Goal: Find specific page/section: Find specific page/section

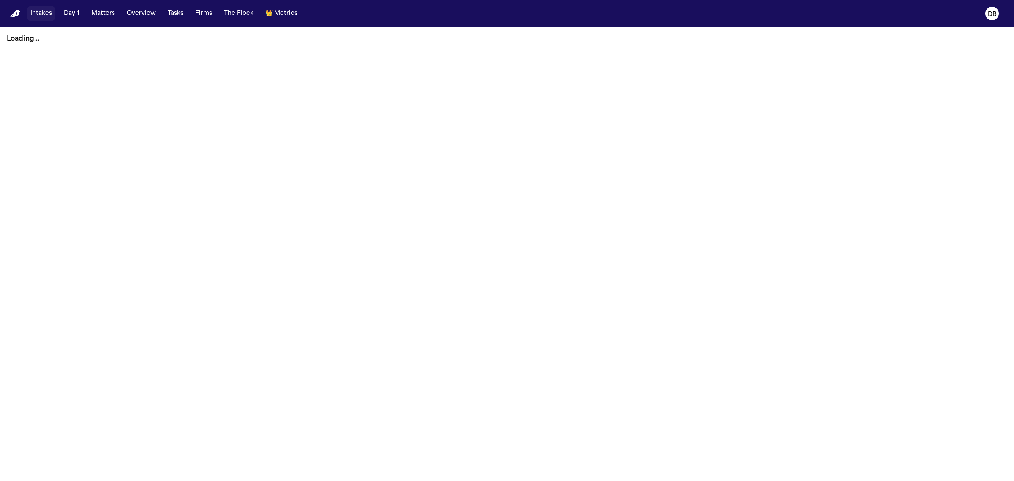
click at [35, 11] on button "Intakes" at bounding box center [41, 13] width 28 height 15
click at [36, 9] on button "Intakes" at bounding box center [41, 13] width 28 height 15
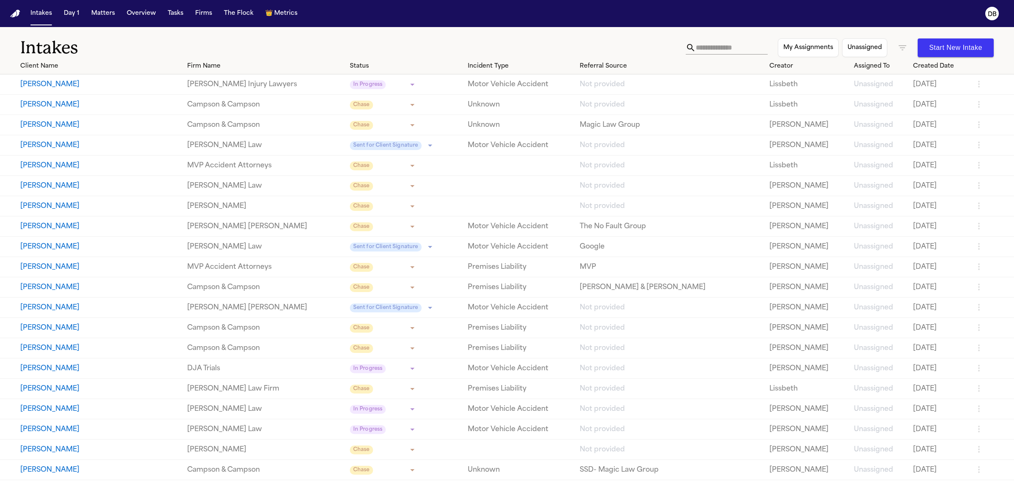
click at [261, 144] on link "[PERSON_NAME] Law" at bounding box center [264, 145] width 155 height 10
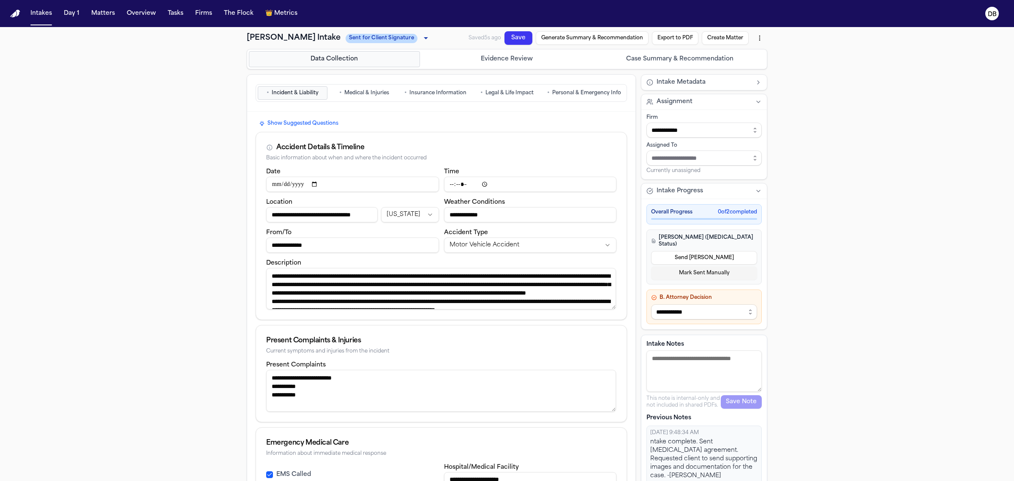
click at [512, 68] on div "Data Collection Evidence Review Case Summary & Recommendation" at bounding box center [507, 59] width 521 height 20
click at [511, 65] on button "Evidence Review" at bounding box center [507, 59] width 171 height 16
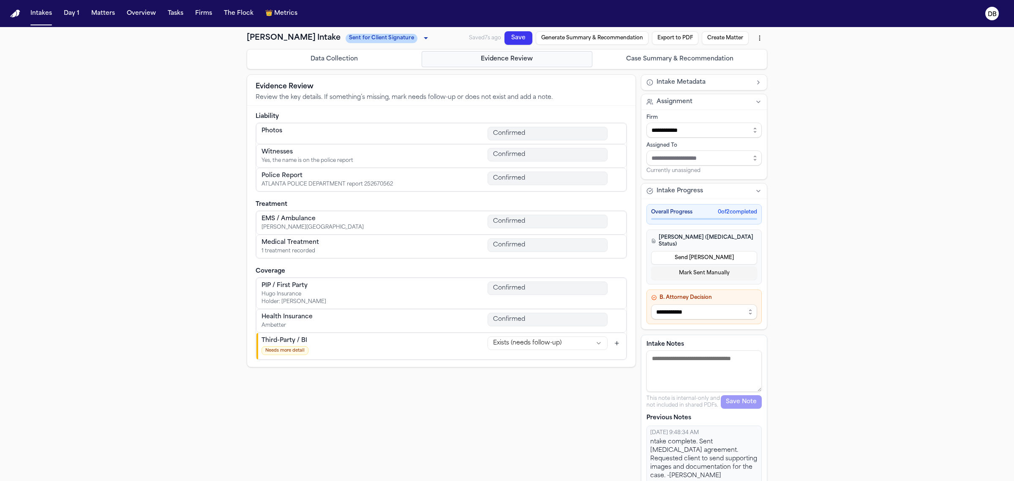
click at [664, 56] on button "Case Summary & Recommendation" at bounding box center [679, 59] width 171 height 16
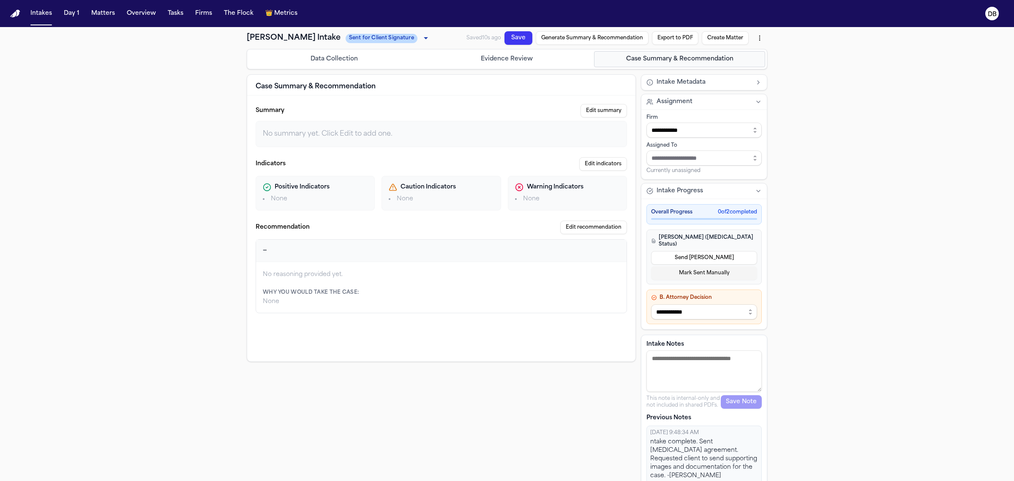
click at [606, 37] on button "Generate Summary & Recommendation" at bounding box center [592, 38] width 113 height 14
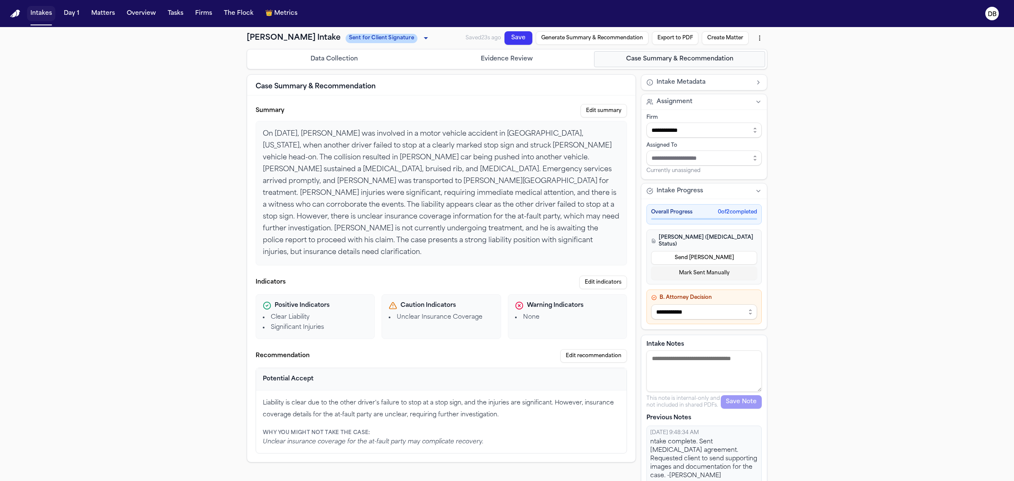
click at [46, 7] on button "Intakes" at bounding box center [41, 13] width 28 height 15
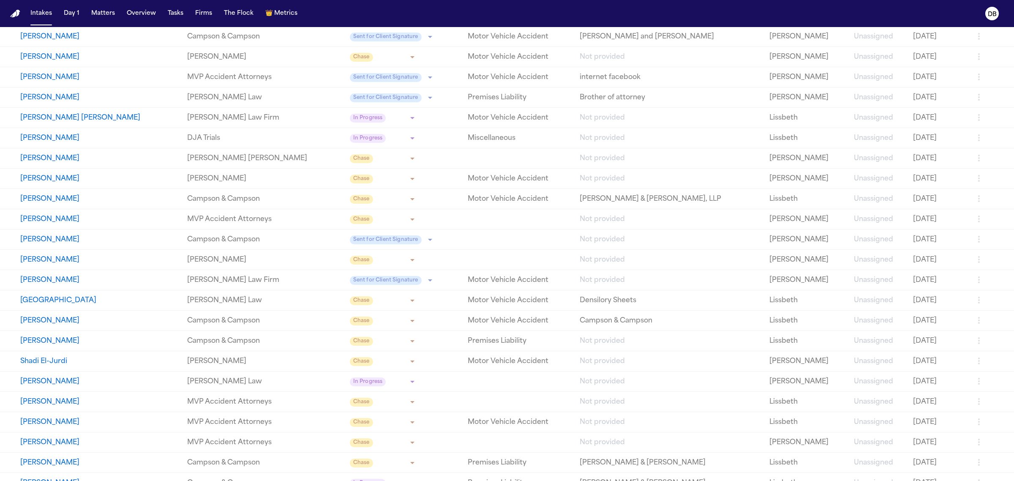
scroll to position [729, 0]
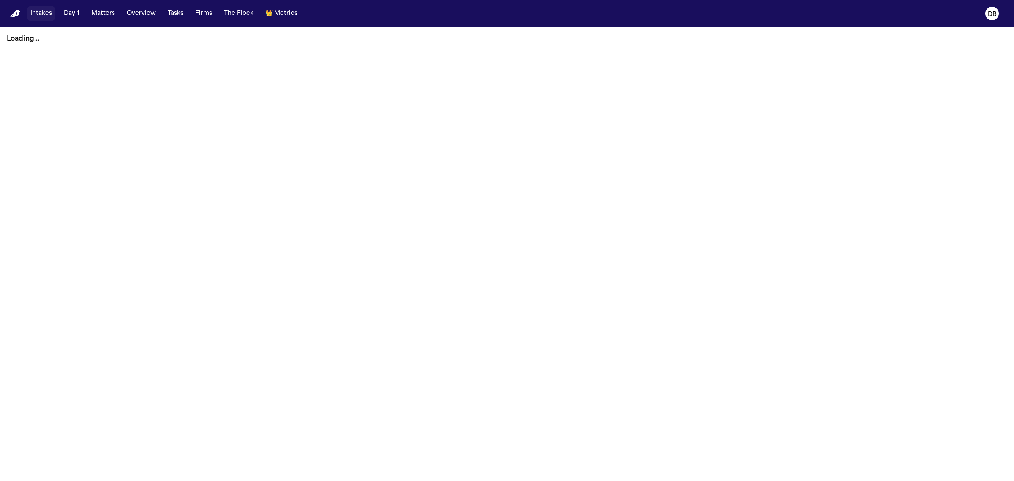
click at [45, 19] on button "Intakes" at bounding box center [41, 13] width 28 height 15
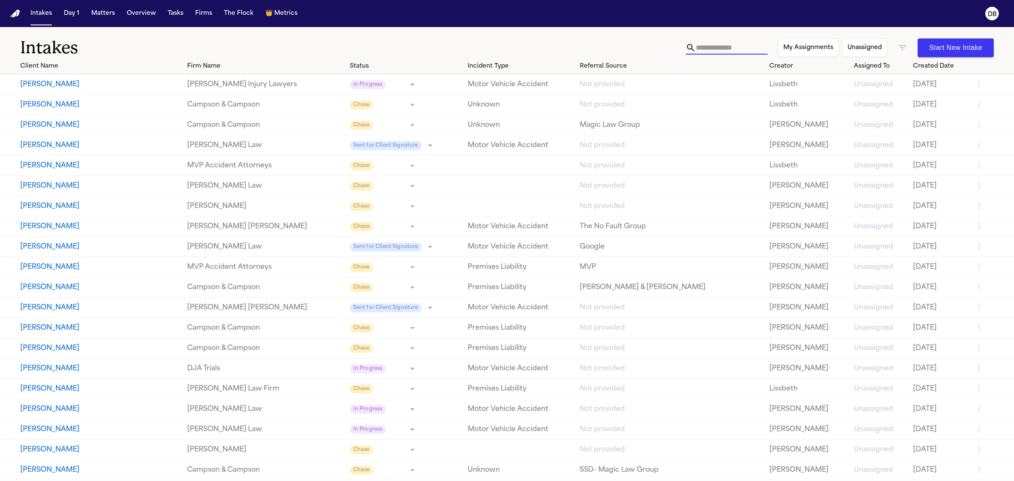
click at [706, 47] on input "text" at bounding box center [732, 48] width 72 height 14
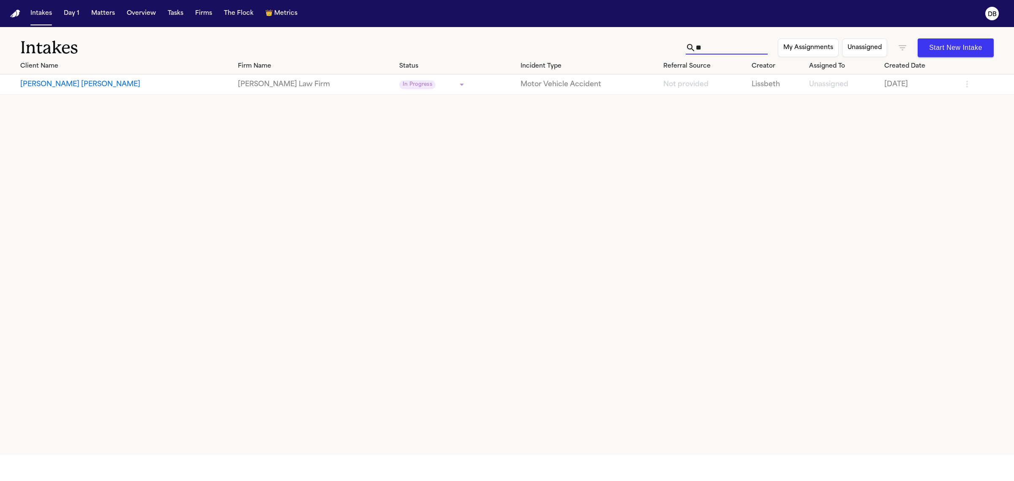
type input "*"
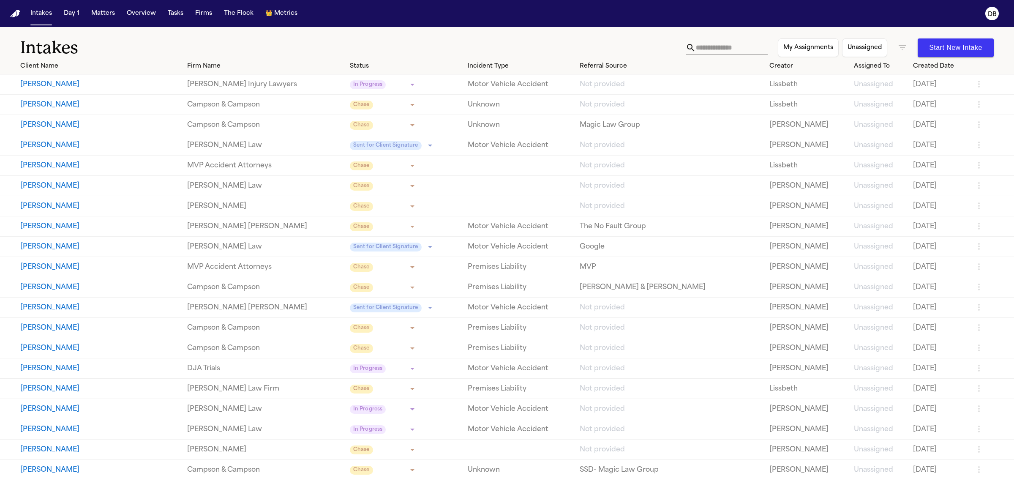
click at [901, 45] on icon "button" at bounding box center [902, 48] width 10 height 10
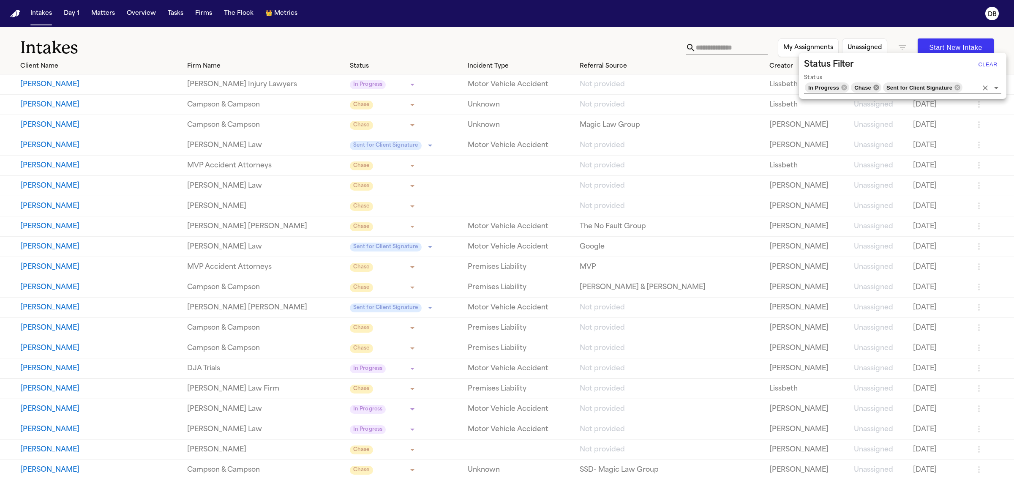
click at [877, 85] on icon at bounding box center [875, 86] width 5 height 5
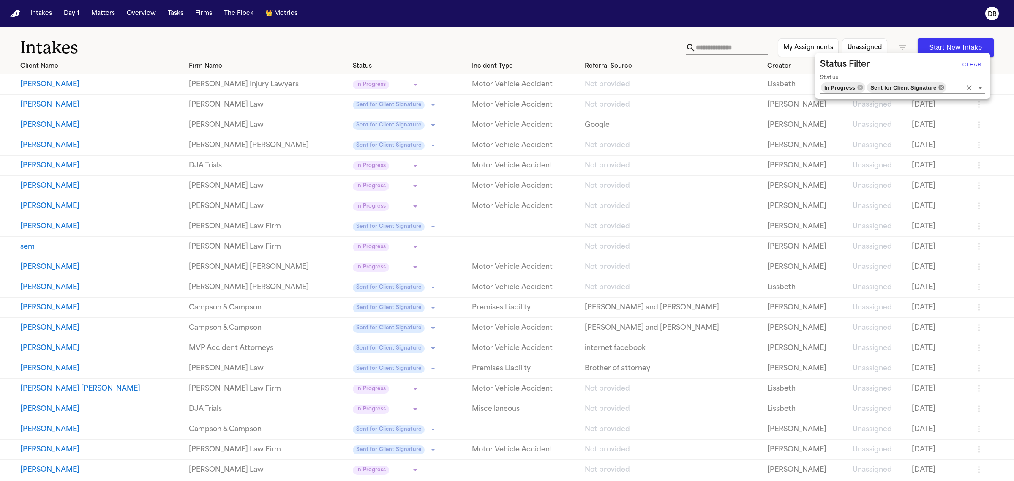
click at [940, 87] on icon at bounding box center [941, 86] width 5 height 5
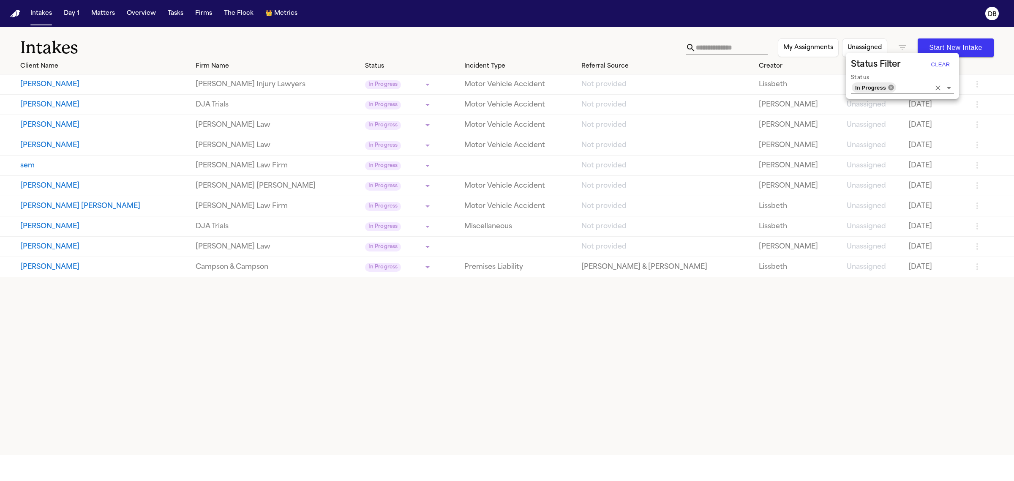
click at [891, 87] on icon at bounding box center [891, 87] width 7 height 7
click at [897, 86] on input "Status" at bounding box center [913, 88] width 33 height 12
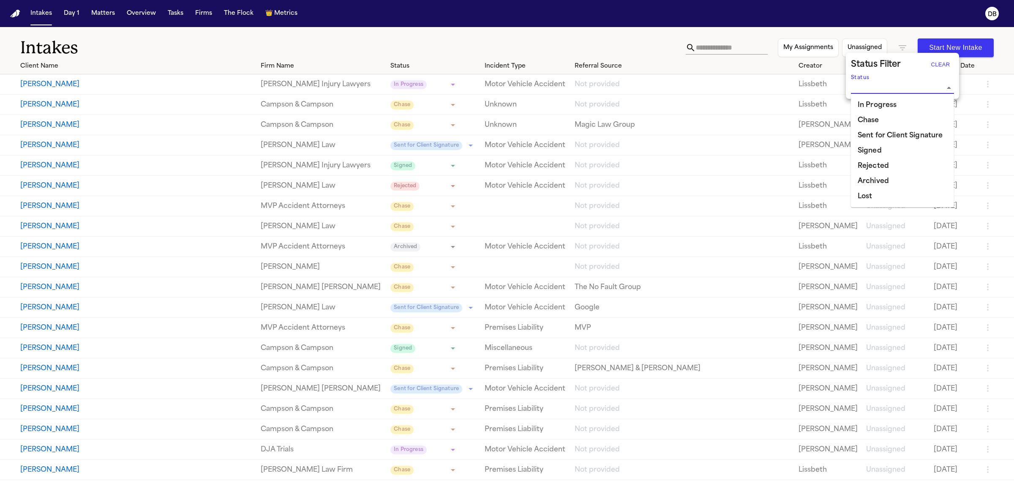
click at [717, 49] on div at bounding box center [507, 240] width 1014 height 481
click at [724, 50] on div at bounding box center [507, 240] width 1014 height 481
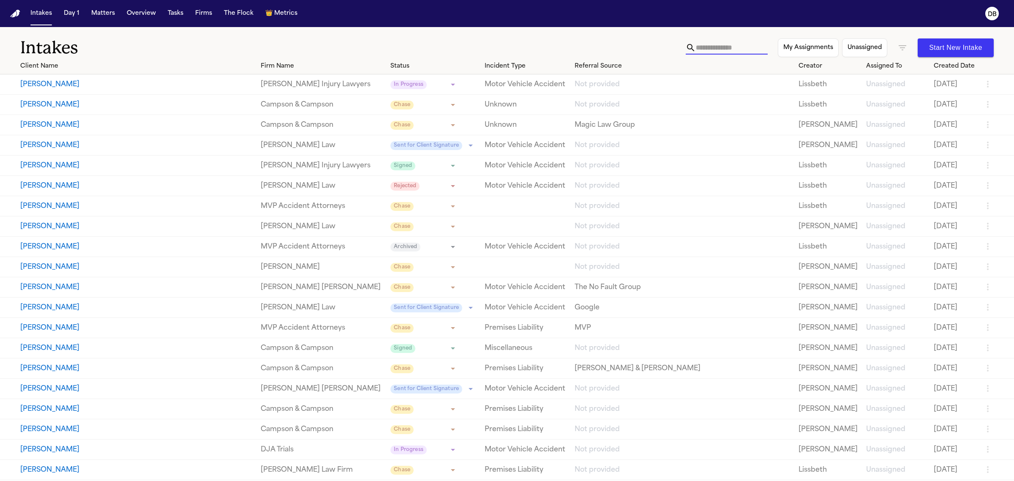
click at [721, 48] on input "text" at bounding box center [732, 48] width 72 height 14
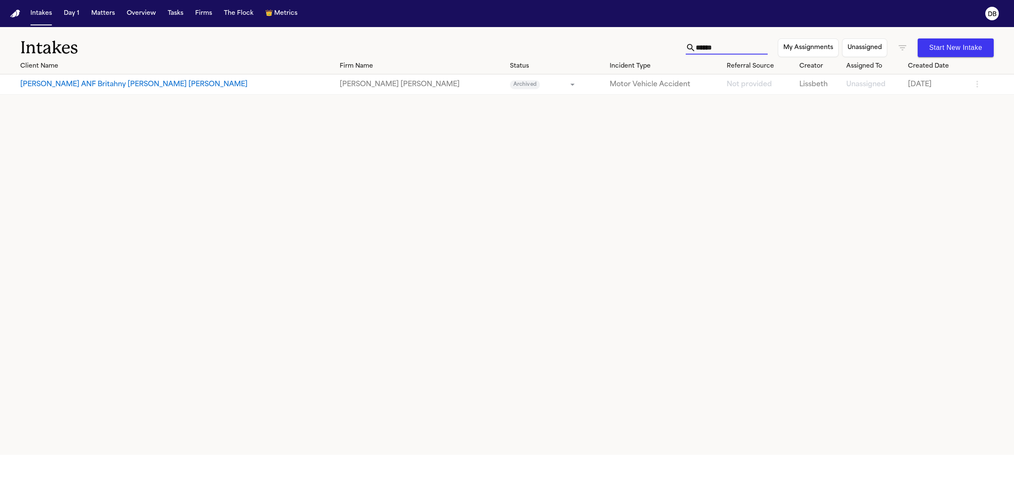
drag, startPoint x: 727, startPoint y: 51, endPoint x: 554, endPoint y: 48, distance: 173.3
click at [554, 48] on div "Intakes ****** My Assignments Unassigned Start New Intake" at bounding box center [507, 42] width 1014 height 31
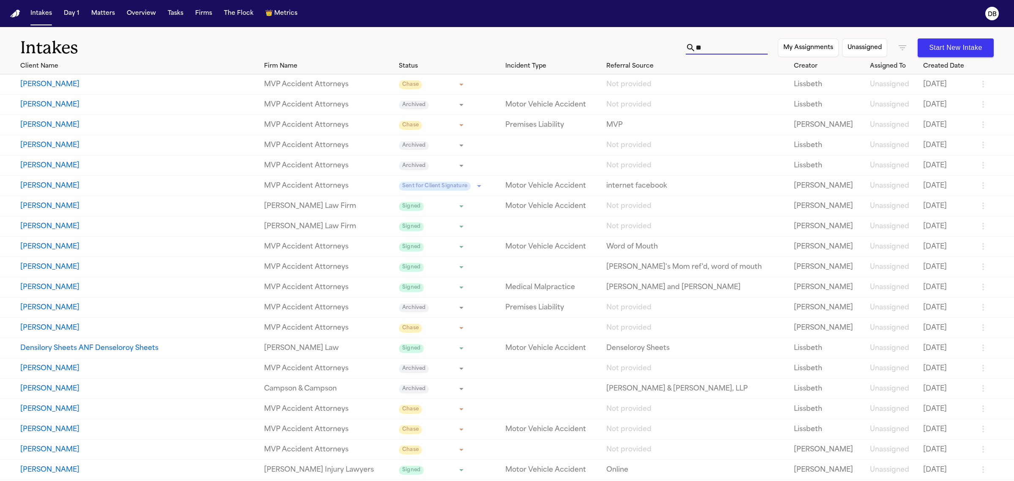
type input "*"
type input "*****"
click at [710, 47] on input "*****" at bounding box center [732, 48] width 72 height 14
click at [708, 48] on input "*****" at bounding box center [732, 48] width 72 height 14
click at [696, 48] on input "*****" at bounding box center [732, 48] width 72 height 14
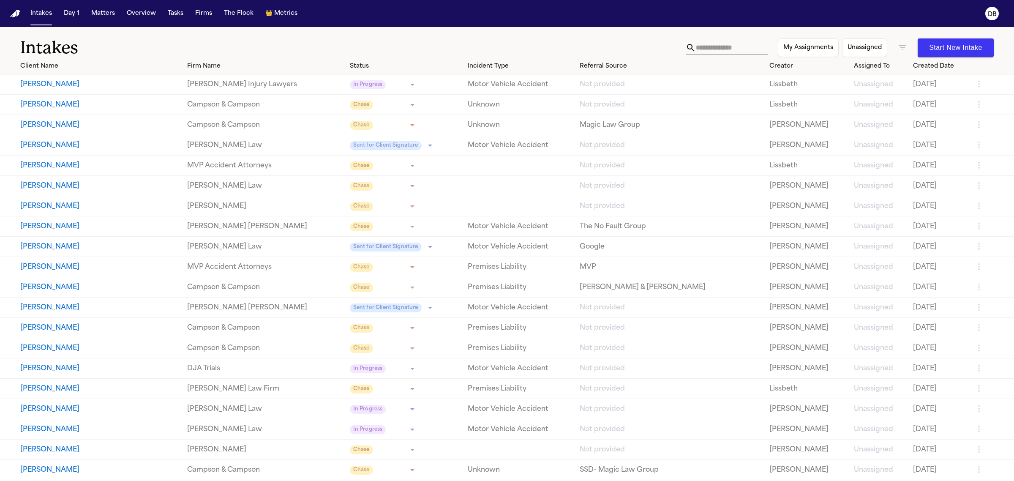
click at [903, 48] on icon "button" at bounding box center [903, 47] width 8 height 5
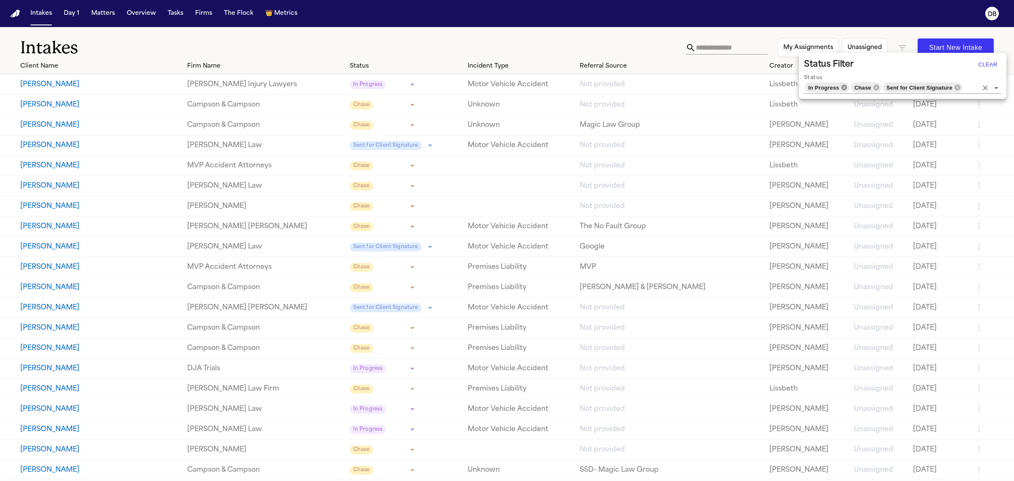
click at [843, 89] on icon at bounding box center [844, 86] width 5 height 5
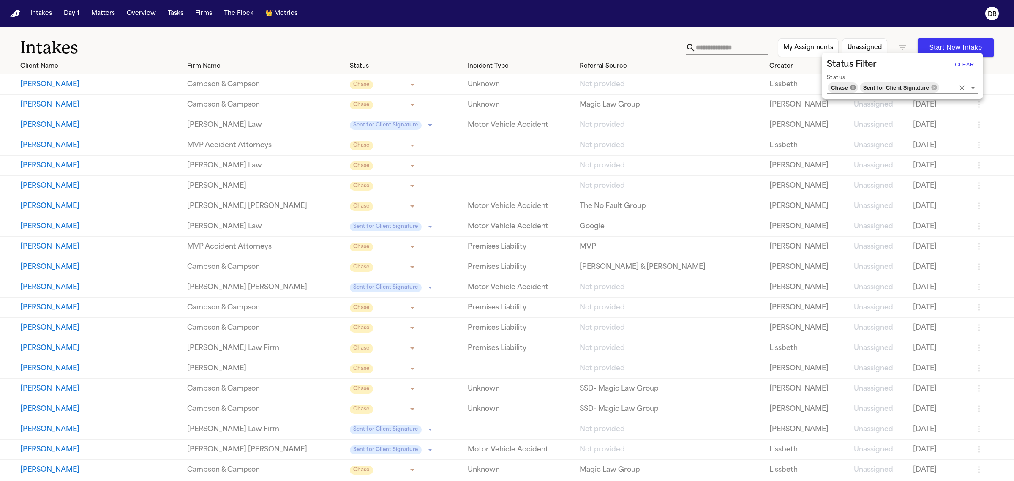
click at [852, 89] on icon at bounding box center [852, 86] width 5 height 5
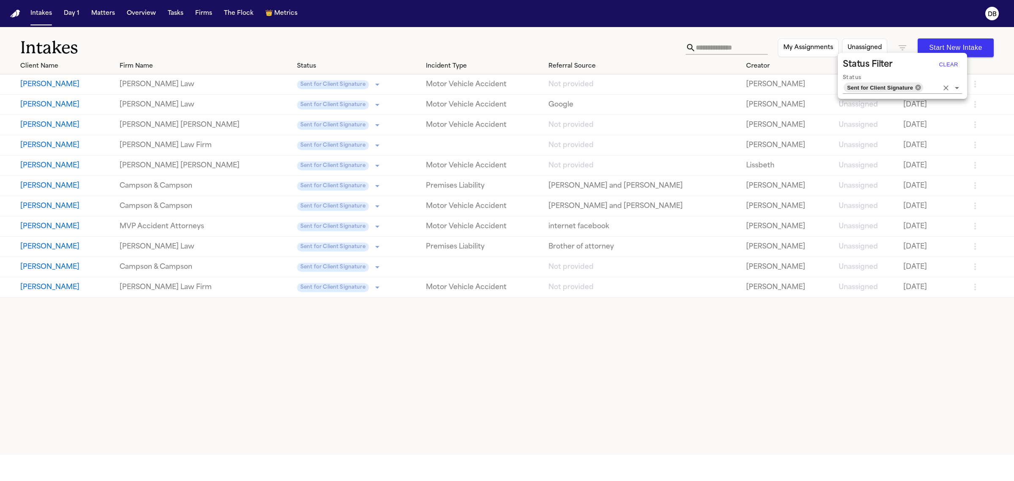
click at [917, 87] on icon at bounding box center [918, 87] width 7 height 7
click at [924, 86] on input "Status" at bounding box center [931, 88] width 14 height 12
click at [690, 45] on div at bounding box center [507, 240] width 1014 height 481
click at [734, 48] on div at bounding box center [507, 240] width 1014 height 481
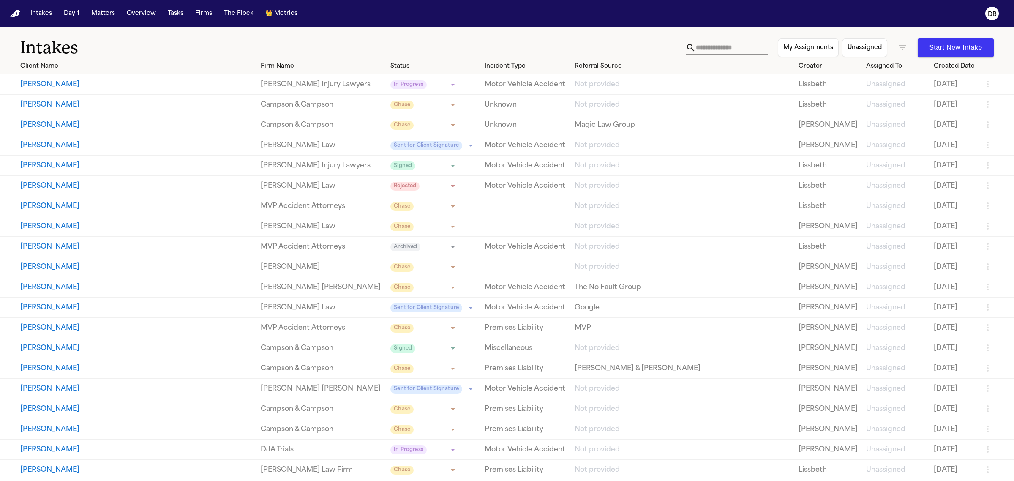
click at [736, 45] on input "text" at bounding box center [732, 48] width 72 height 14
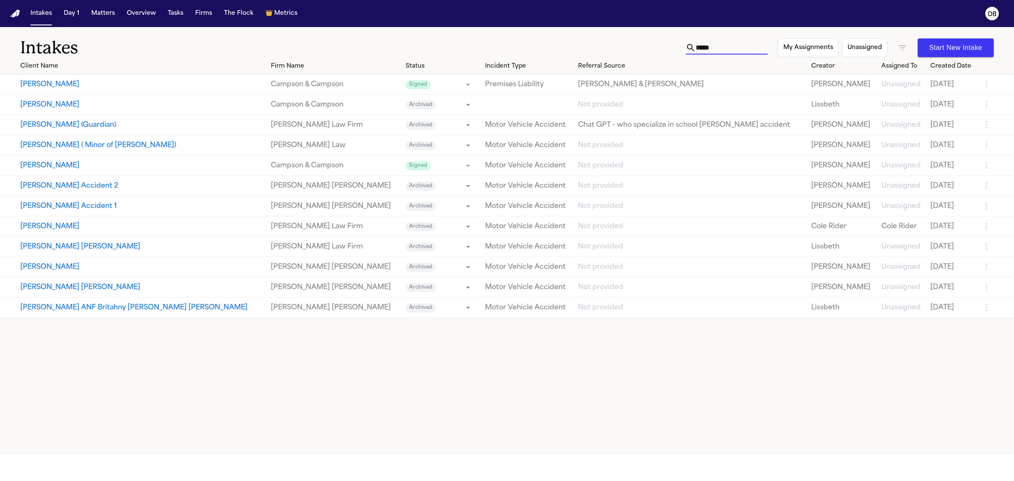
drag, startPoint x: 711, startPoint y: 47, endPoint x: 650, endPoint y: 46, distance: 60.9
click at [650, 46] on div "Intakes ***** My Assignments Unassigned Start New Intake" at bounding box center [507, 42] width 1014 height 31
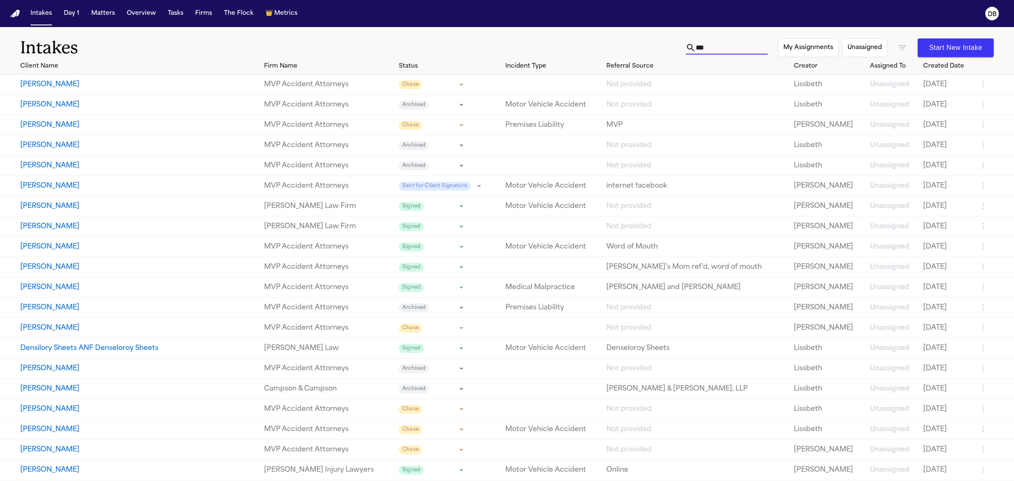
type input "***"
